Goal: Transaction & Acquisition: Purchase product/service

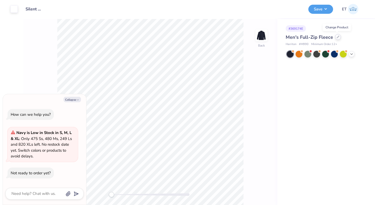
click at [337, 38] on icon at bounding box center [338, 37] width 3 height 3
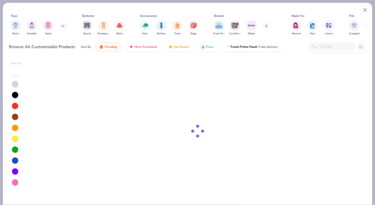
type textarea "x"
click at [322, 46] on input "text" at bounding box center [332, 47] width 40 height 6
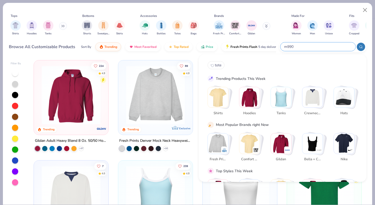
type input "m990w"
type textarea "x"
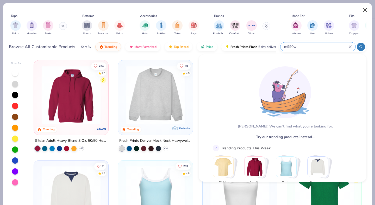
type input "m990w"
click at [364, 7] on button "Close" at bounding box center [365, 10] width 10 height 10
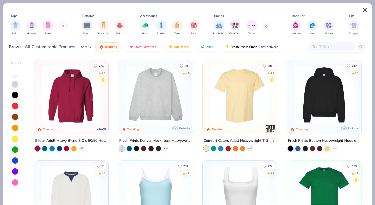
type textarea "x"
